Goal: Task Accomplishment & Management: Manage account settings

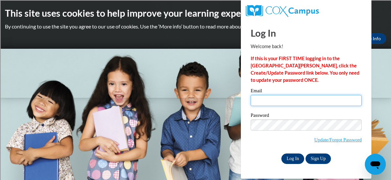
type input "hietkel@sdmfschools.org"
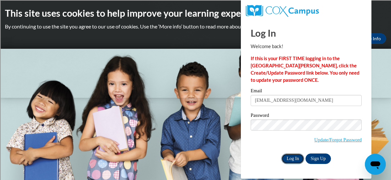
click at [298, 159] on input "Log In" at bounding box center [292, 158] width 23 height 10
click at [291, 158] on input "Log In" at bounding box center [292, 158] width 23 height 10
click at [292, 158] on input "Log In" at bounding box center [292, 158] width 23 height 10
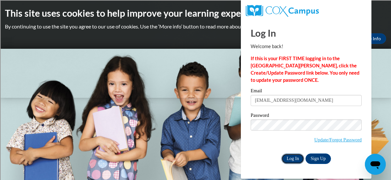
click at [296, 160] on input "Log In" at bounding box center [292, 158] width 23 height 10
click at [289, 158] on input "Log In" at bounding box center [292, 158] width 23 height 10
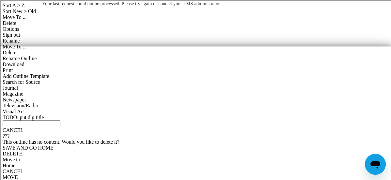
click at [296, 160] on body "Your last request could not be processed. Please try again or contact your LMS …" at bounding box center [195, 90] width 391 height 180
